Goal: Navigation & Orientation: Find specific page/section

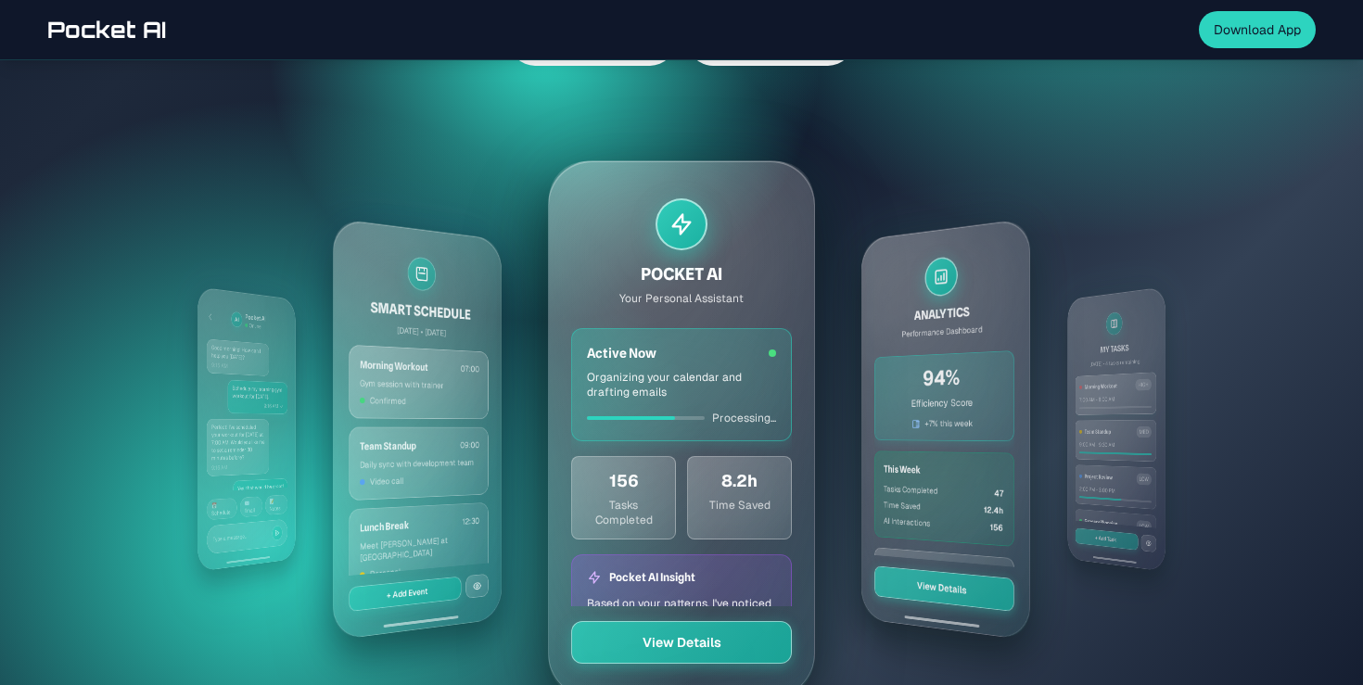
scroll to position [534, 0]
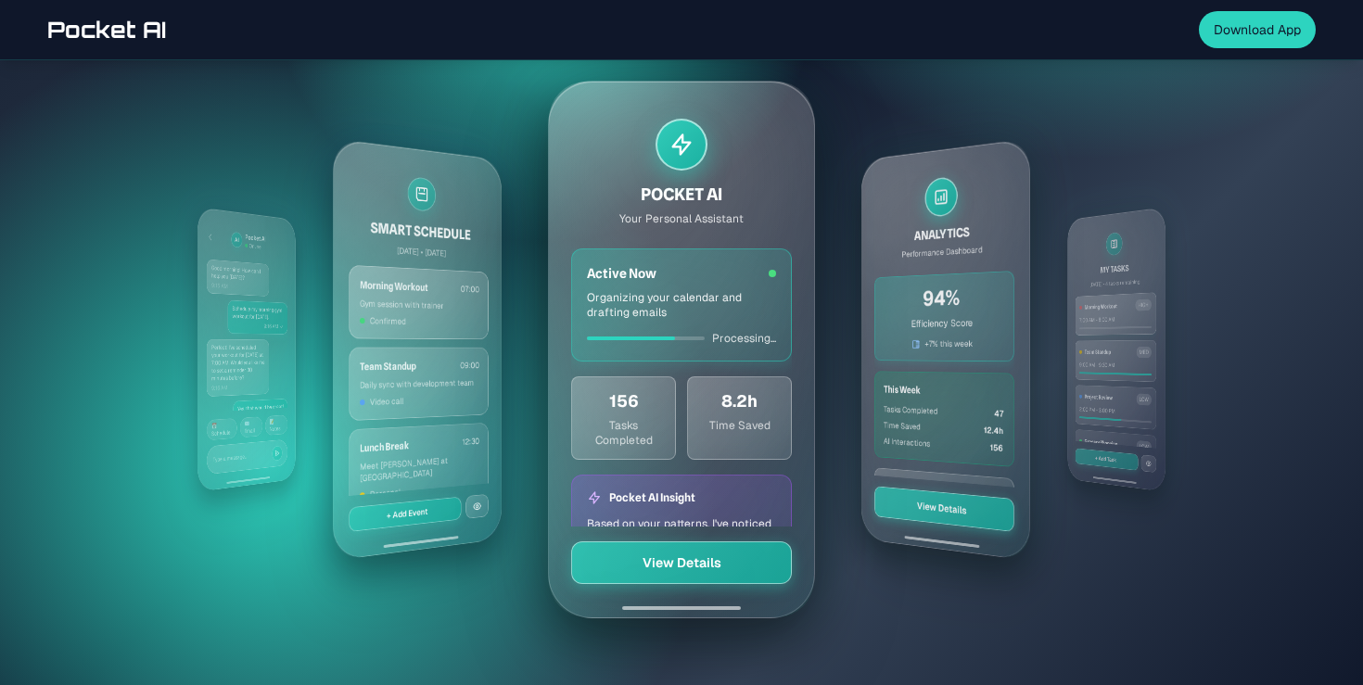
click at [1148, 326] on div "MY TASKS [DATE] • 4 tasks remaining Morning Workout HIGH 7:00 AM - 8:00 AM Team…" at bounding box center [1116, 350] width 98 height 286
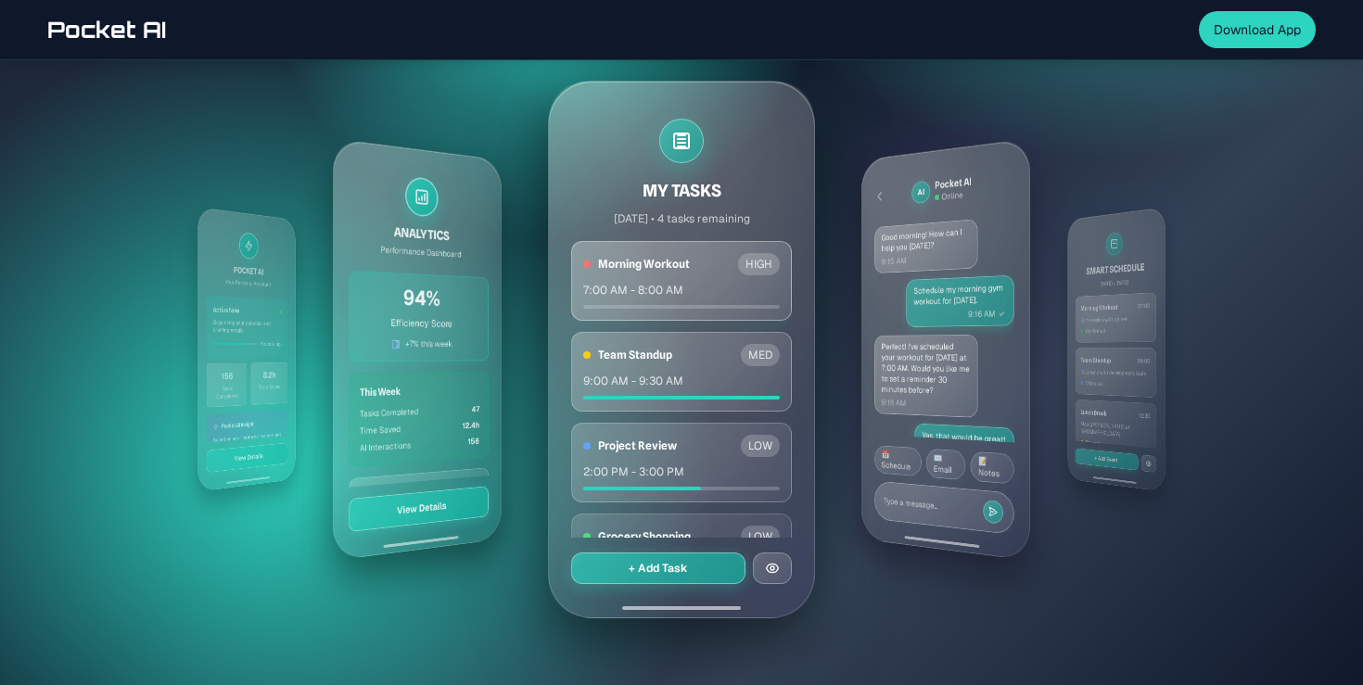
click at [1092, 343] on div "SMART SCHEDULE [DATE] • [DATE] Morning Workout 07:00 Gym session with trainer C…" at bounding box center [1116, 350] width 98 height 286
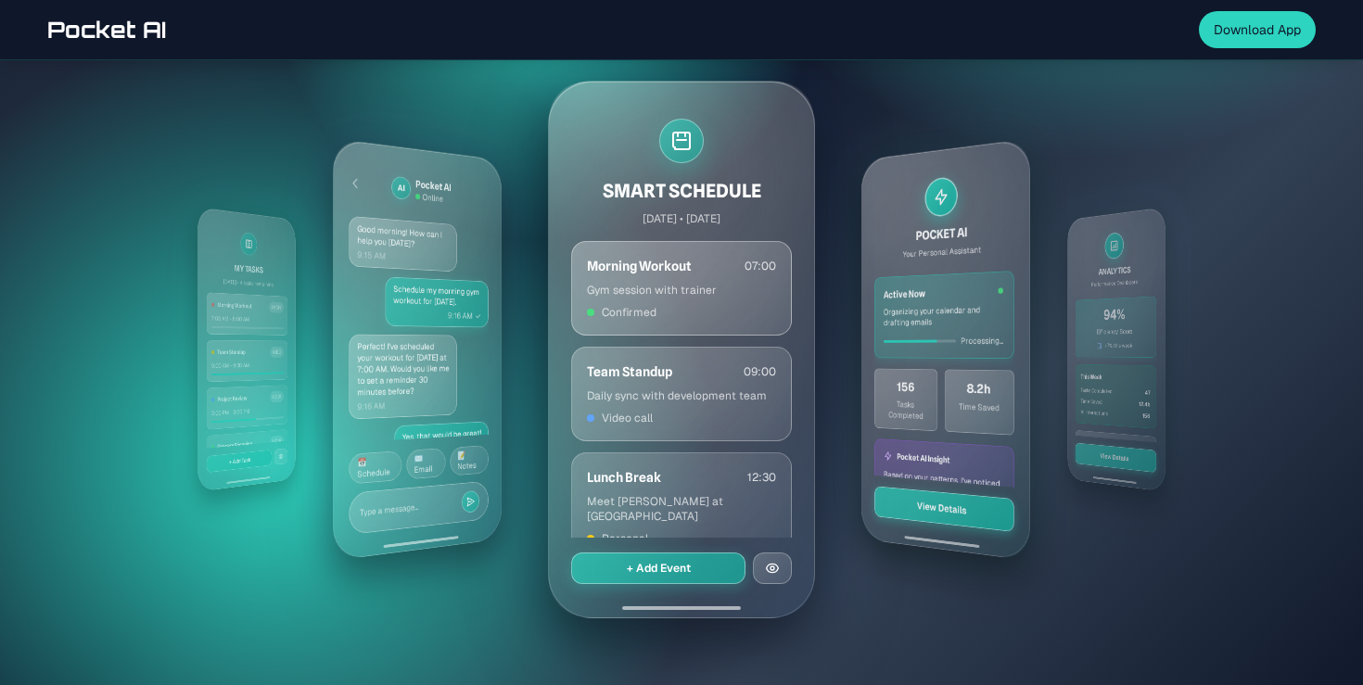
click at [1092, 343] on div "ANALYTICS Performance Dashboard 94% Efficiency Score +7% this week This Week Ta…" at bounding box center [1116, 350] width 98 height 286
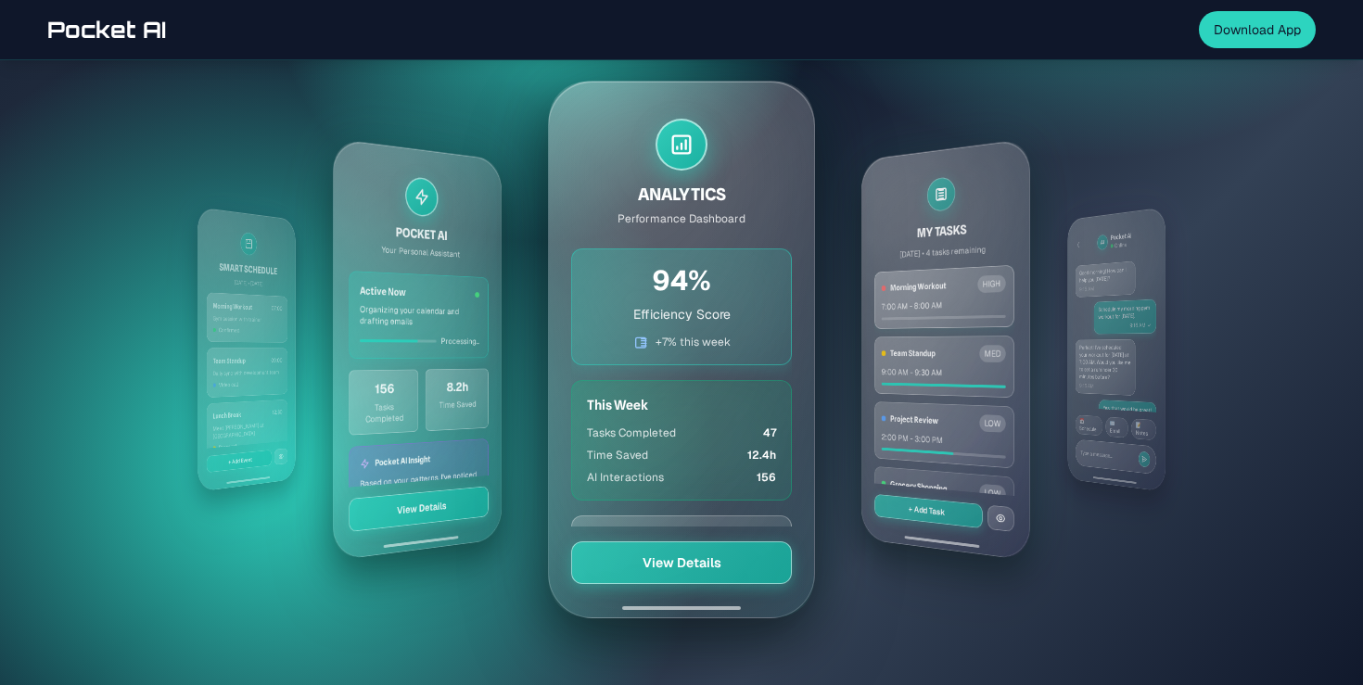
click at [1072, 353] on div "AI Pocket AI Online Good morning! How can I help you [DATE]? 9:15 AM Schedule m…" at bounding box center [1116, 350] width 98 height 286
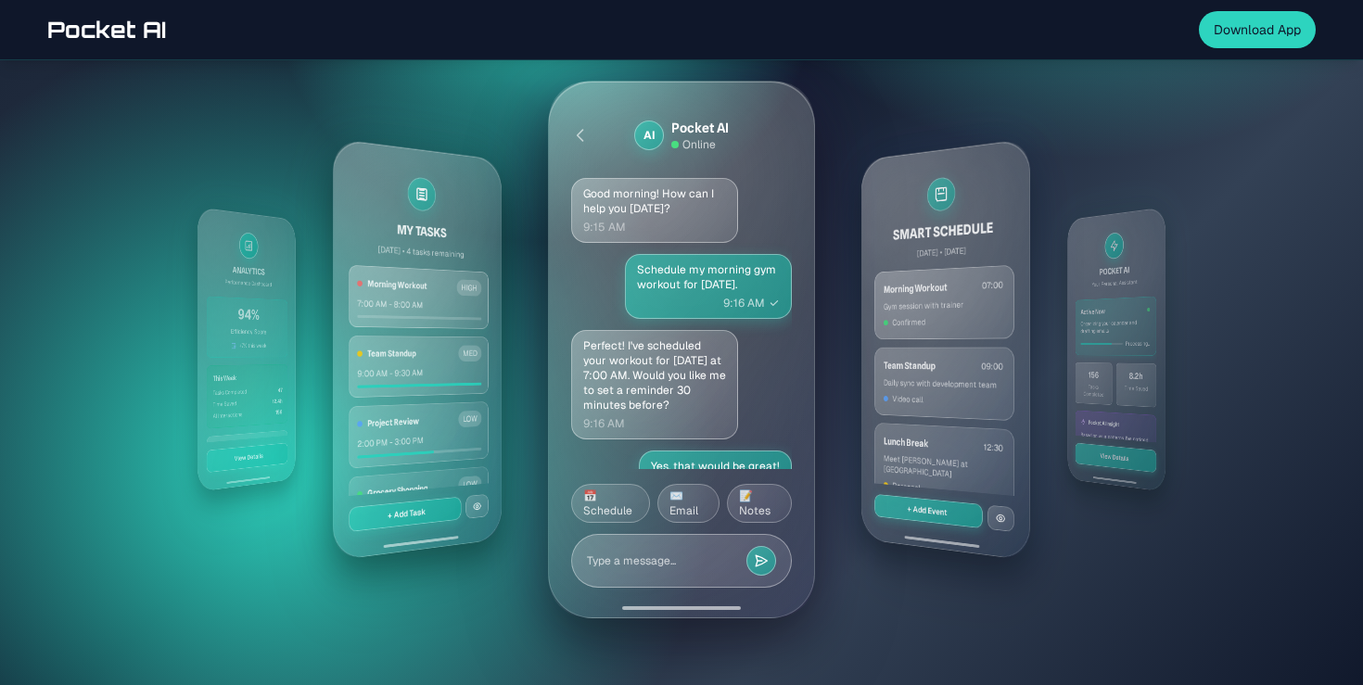
click at [1072, 353] on div "POCKET AI Your Personal Assistant Active Now Organizing your calendar and draft…" at bounding box center [1116, 350] width 98 height 286
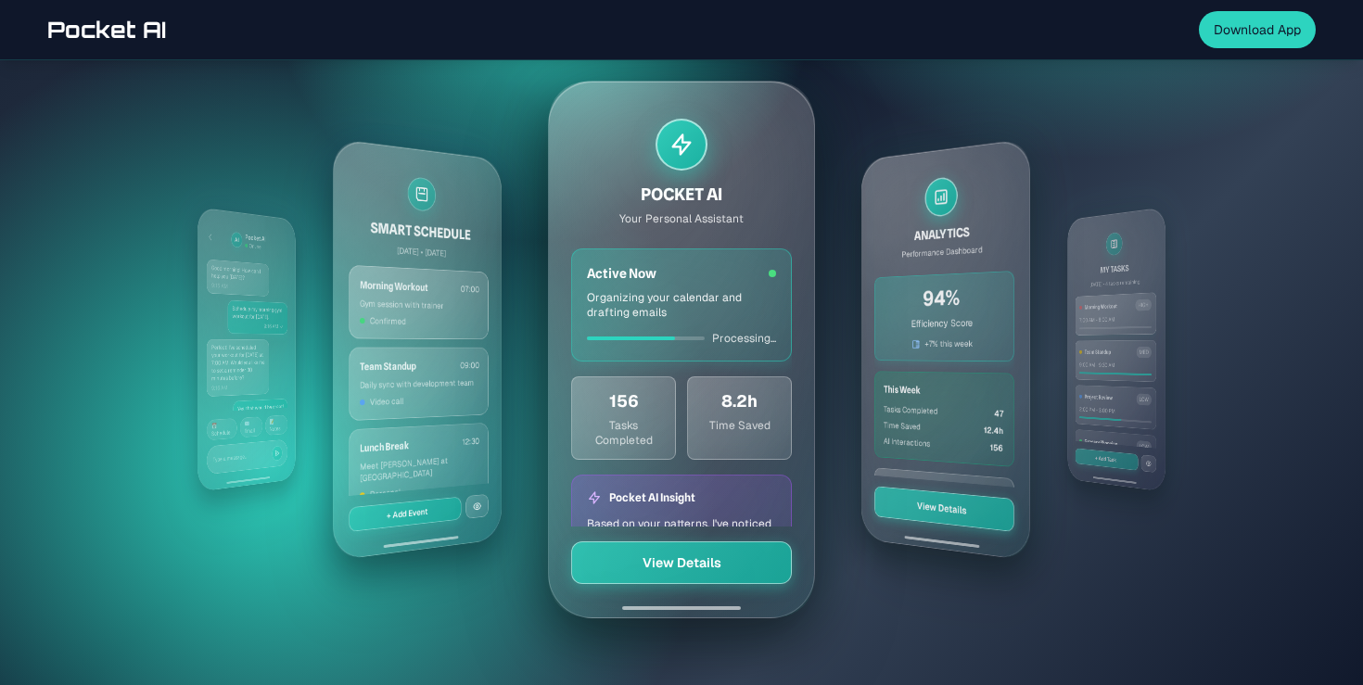
click at [1072, 353] on div "MY TASKS [DATE] • 4 tasks remaining Morning Workout HIGH 7:00 AM - 8:00 AM Team…" at bounding box center [1116, 350] width 98 height 286
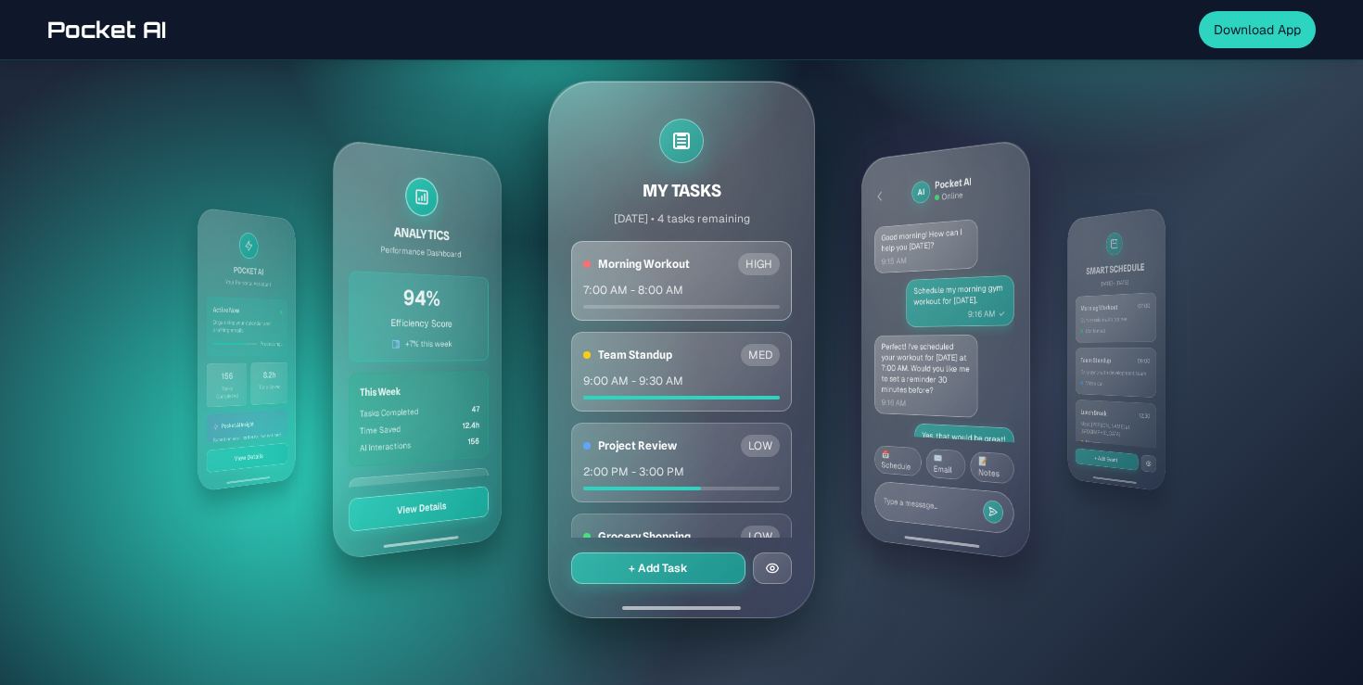
click at [1072, 353] on div "SMART SCHEDULE [DATE] • [DATE] Morning Workout 07:00 Gym session with trainer C…" at bounding box center [1116, 350] width 98 height 286
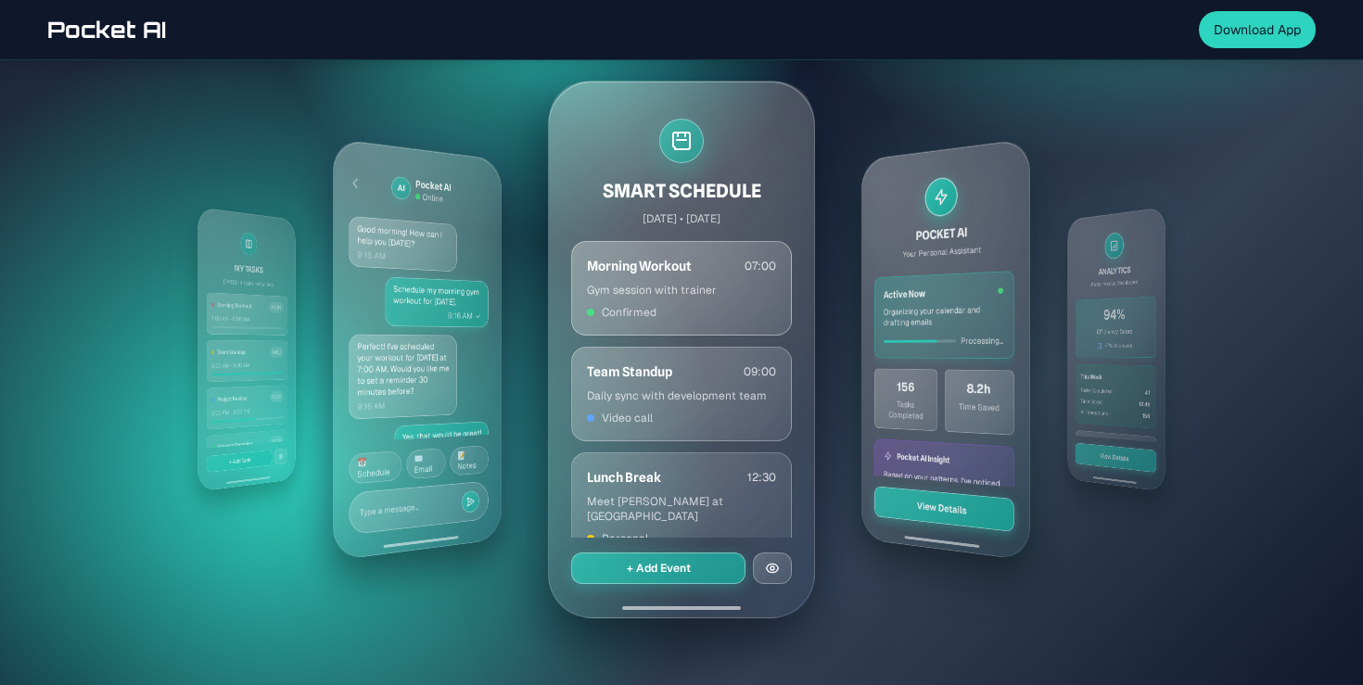
click at [928, 353] on div "POCKET AI Your Personal Assistant Active Now Organizing your calendar and draft…" at bounding box center [945, 348] width 169 height 423
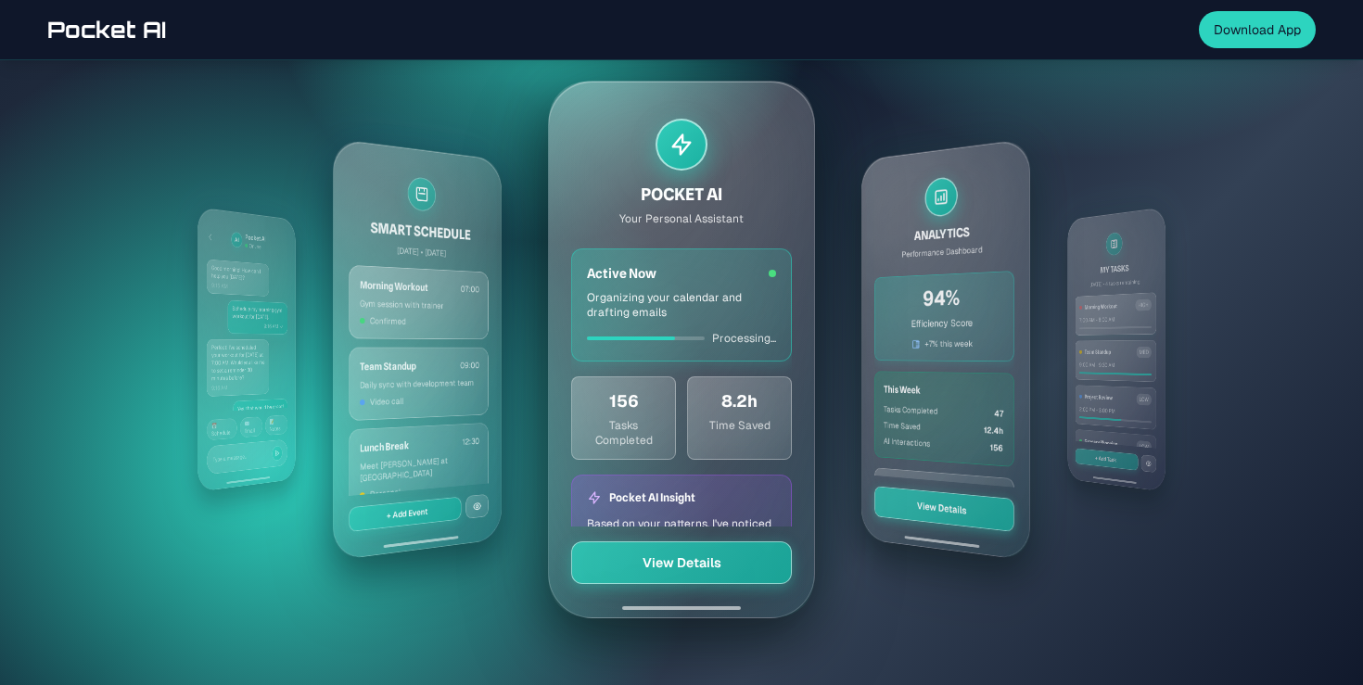
click at [943, 346] on div "ANALYTICS Performance Dashboard 94% Efficiency Score +7% this week This Week Ta…" at bounding box center [945, 348] width 169 height 423
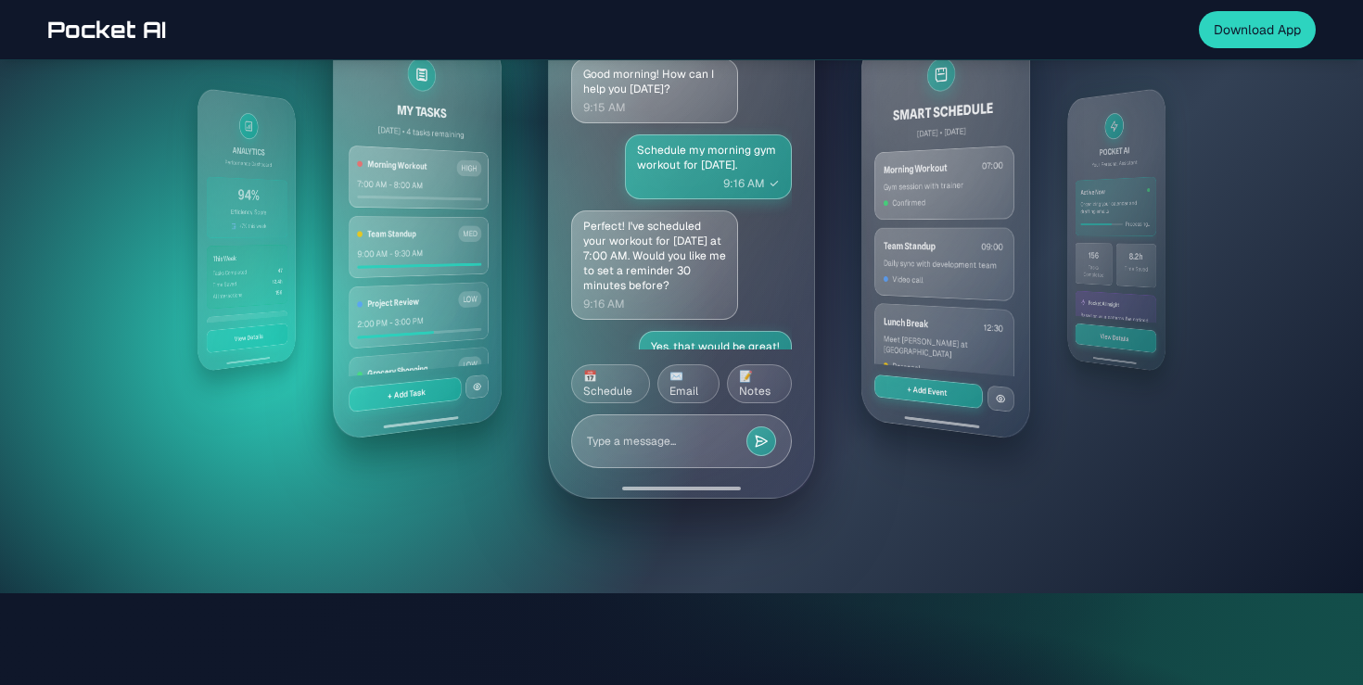
scroll to position [0, 0]
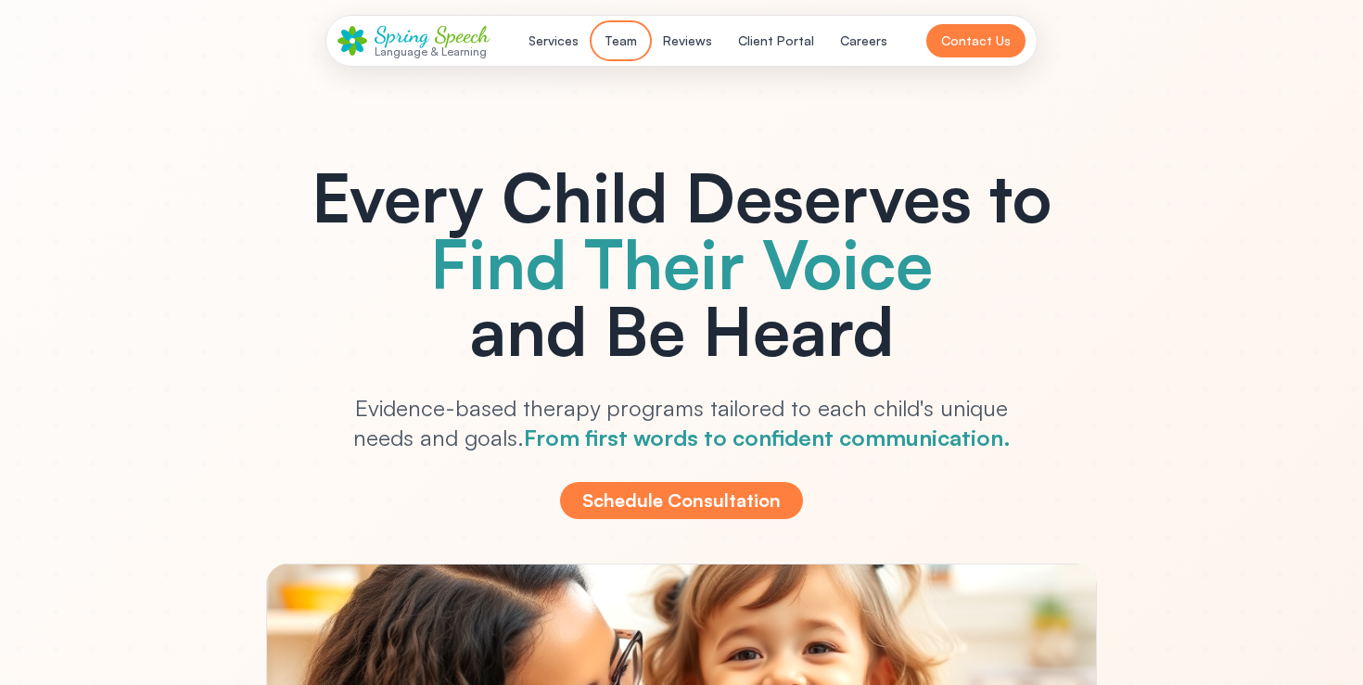
click at [646, 45] on button "Team" at bounding box center [620, 40] width 55 height 33
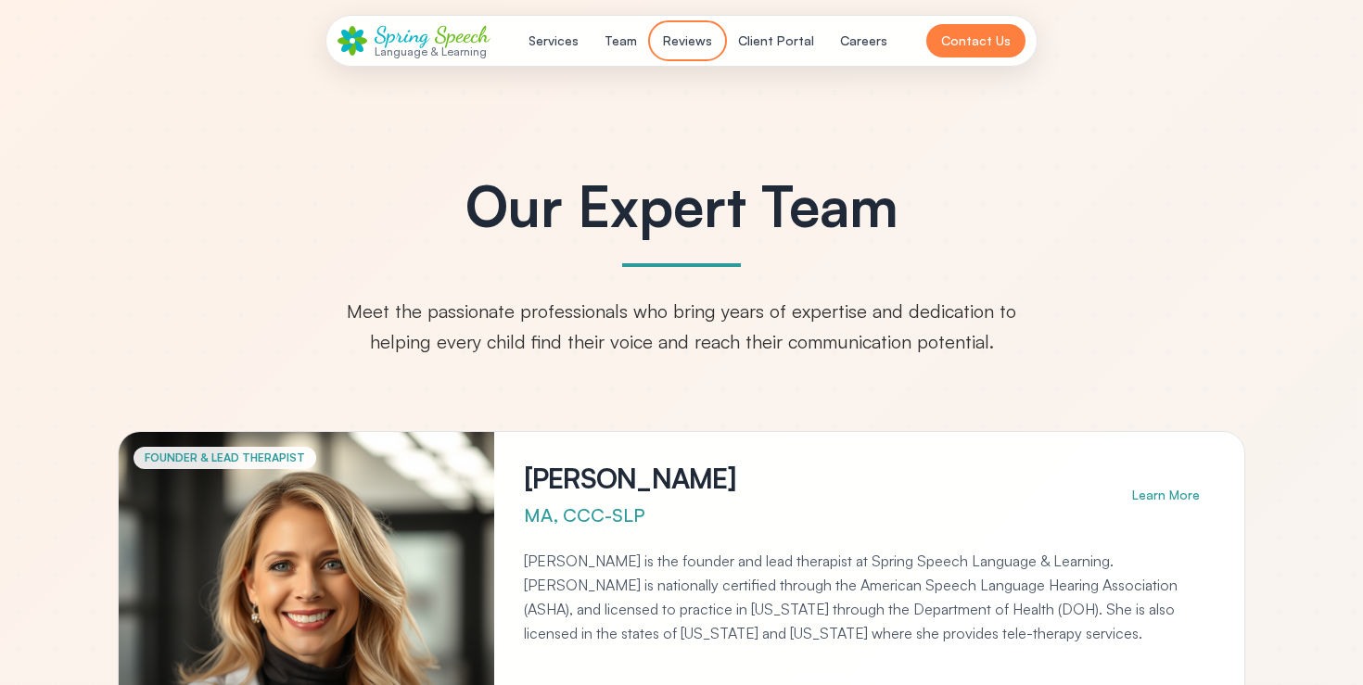
click at [686, 42] on button "Reviews" at bounding box center [687, 40] width 71 height 33
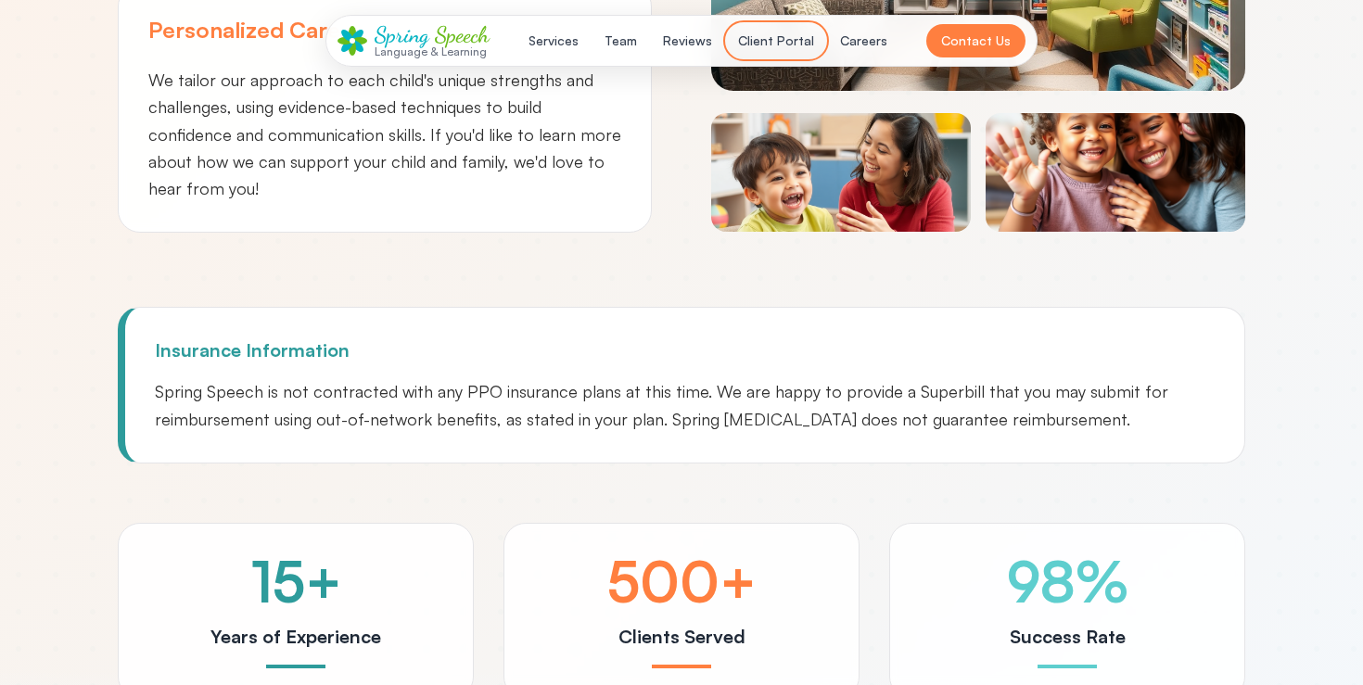
click at [764, 46] on button "Client Portal" at bounding box center [776, 40] width 98 height 33
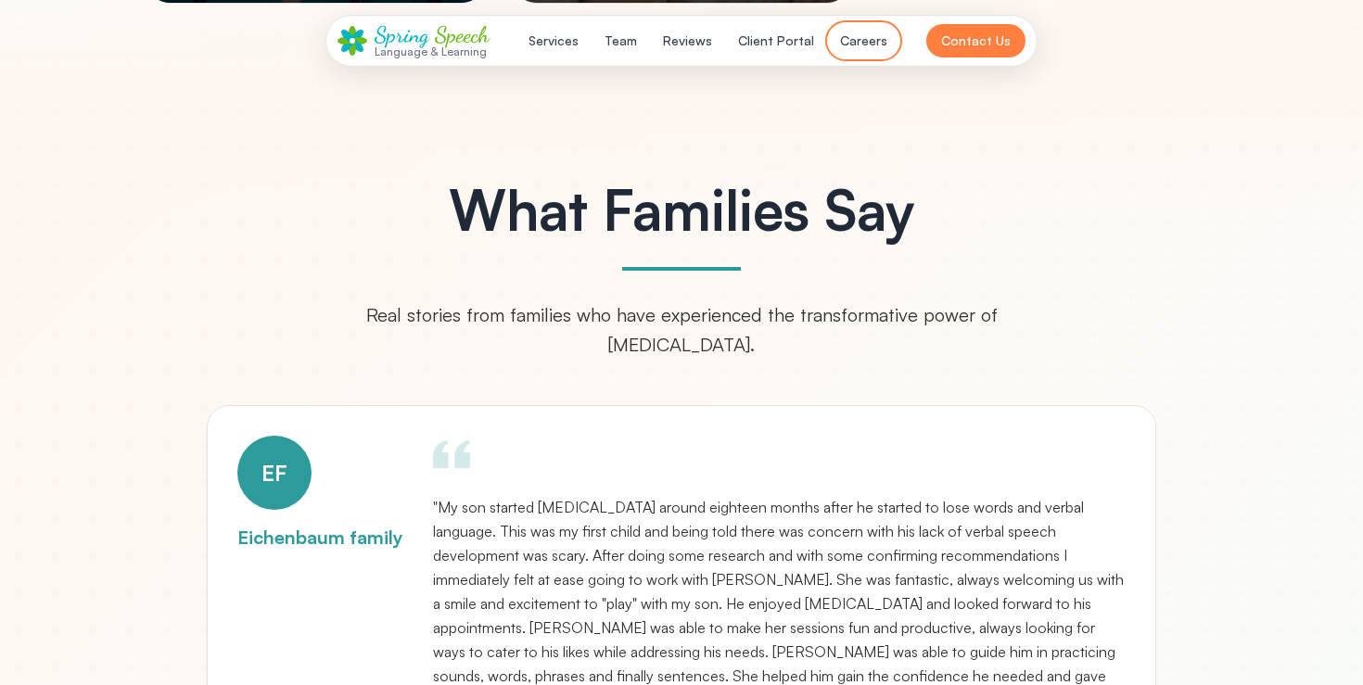
click at [872, 36] on button "Careers" at bounding box center [864, 40] width 70 height 33
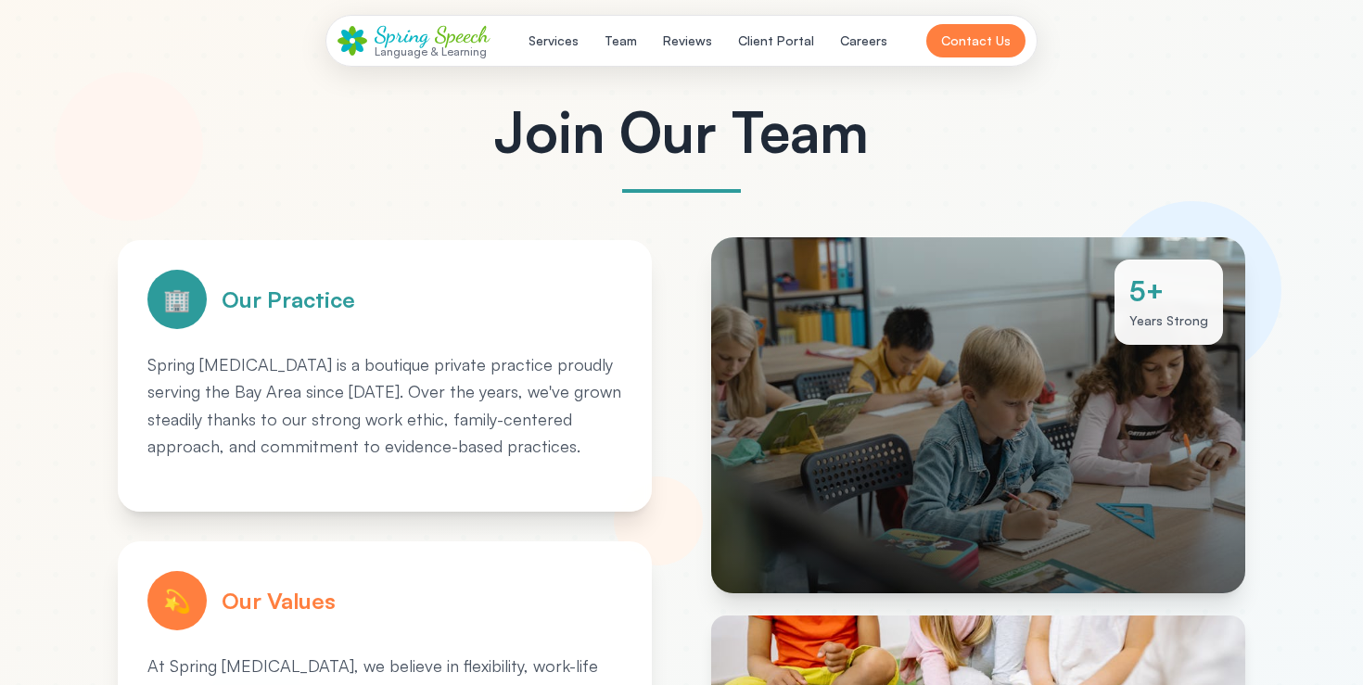
scroll to position [10, 0]
